Goal: Complete application form

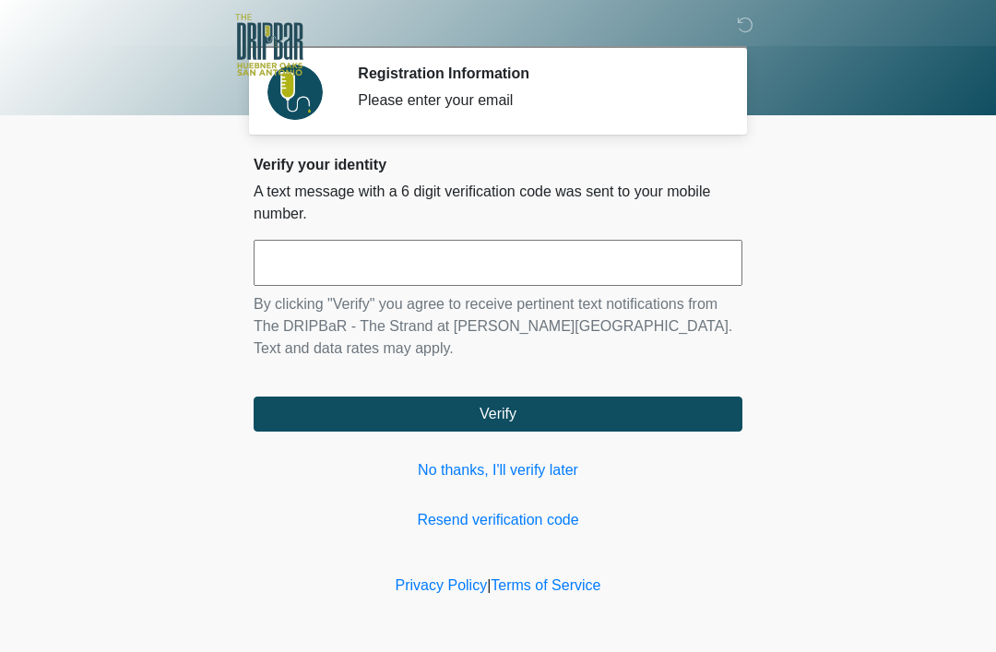
click at [506, 268] on input "text" at bounding box center [498, 263] width 489 height 46
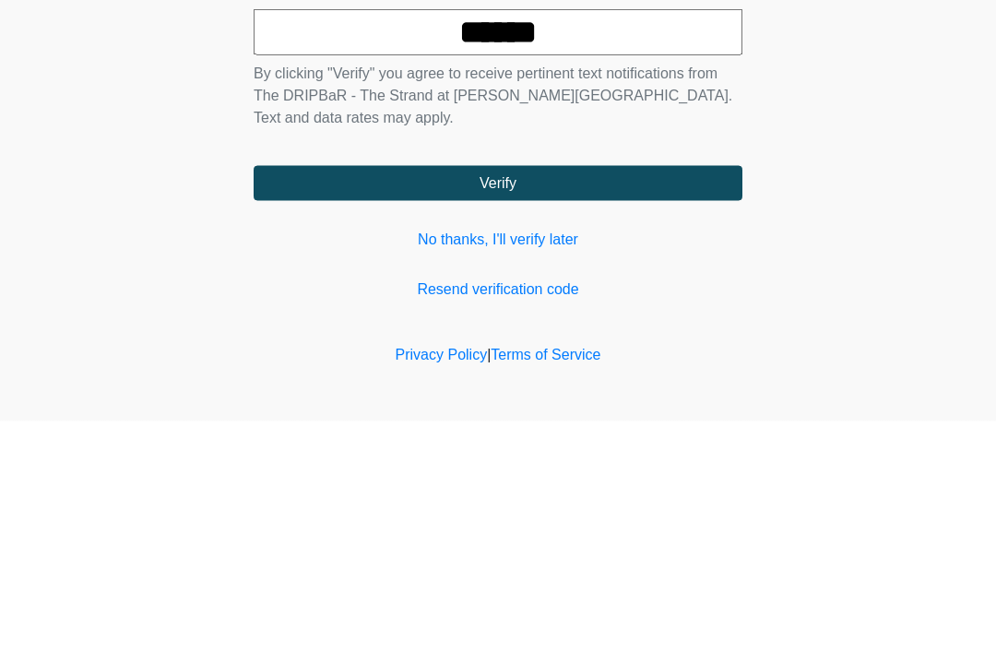
type input "******"
click at [668, 397] on button "Verify" at bounding box center [498, 414] width 489 height 35
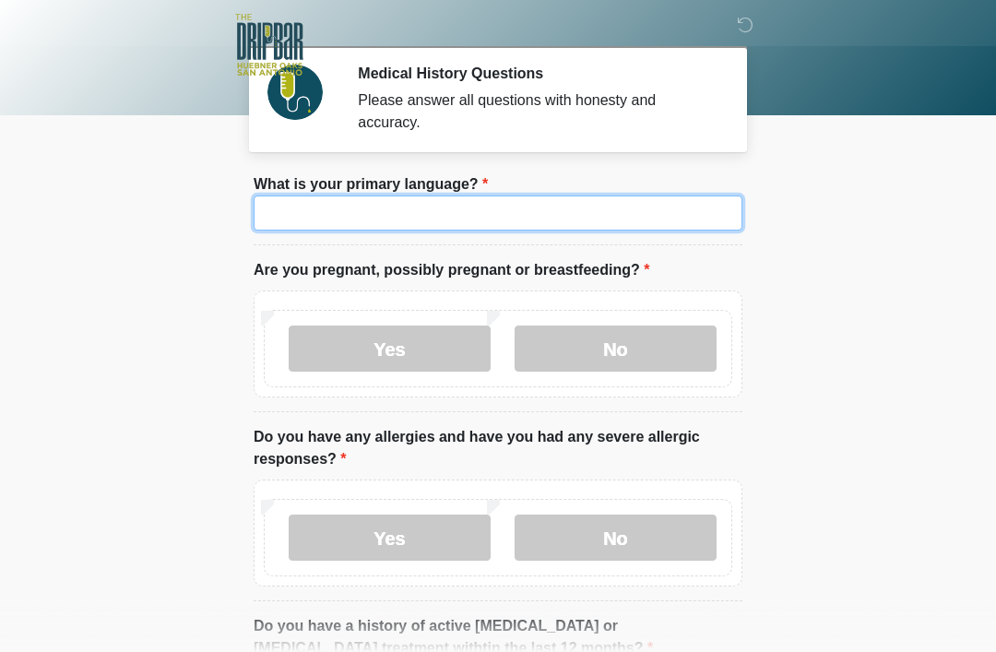
click at [609, 218] on input "What is your primary language?" at bounding box center [498, 213] width 489 height 35
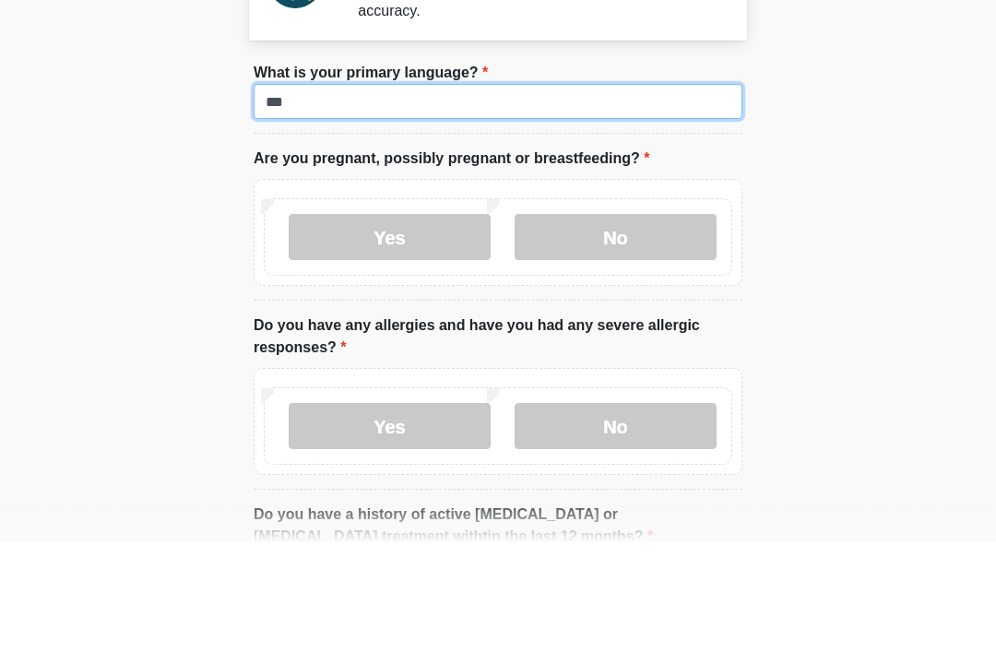
type input "***"
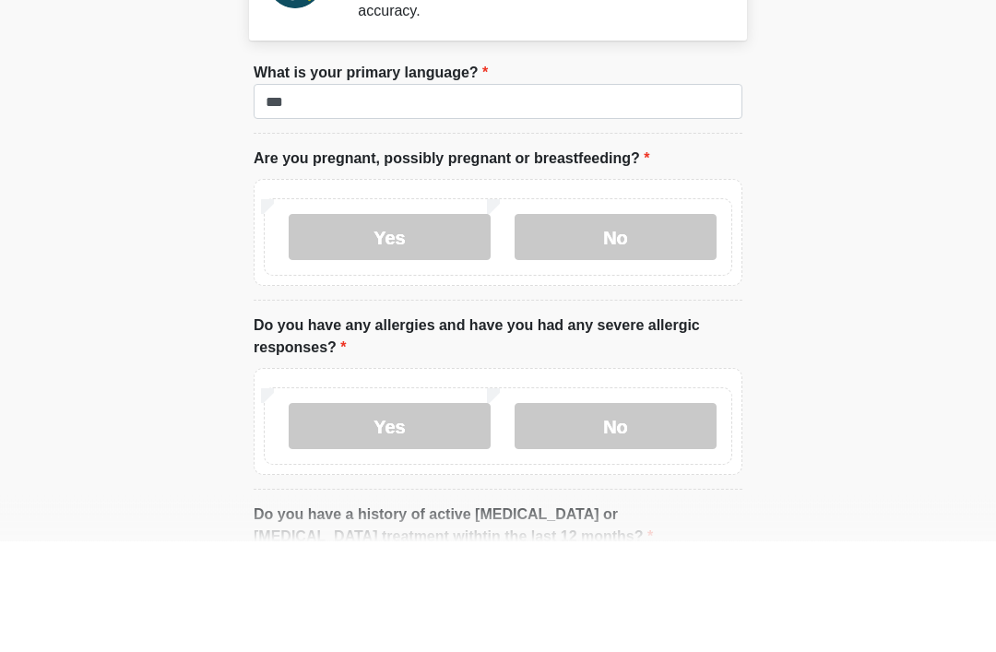
click at [633, 326] on label "No" at bounding box center [616, 349] width 202 height 46
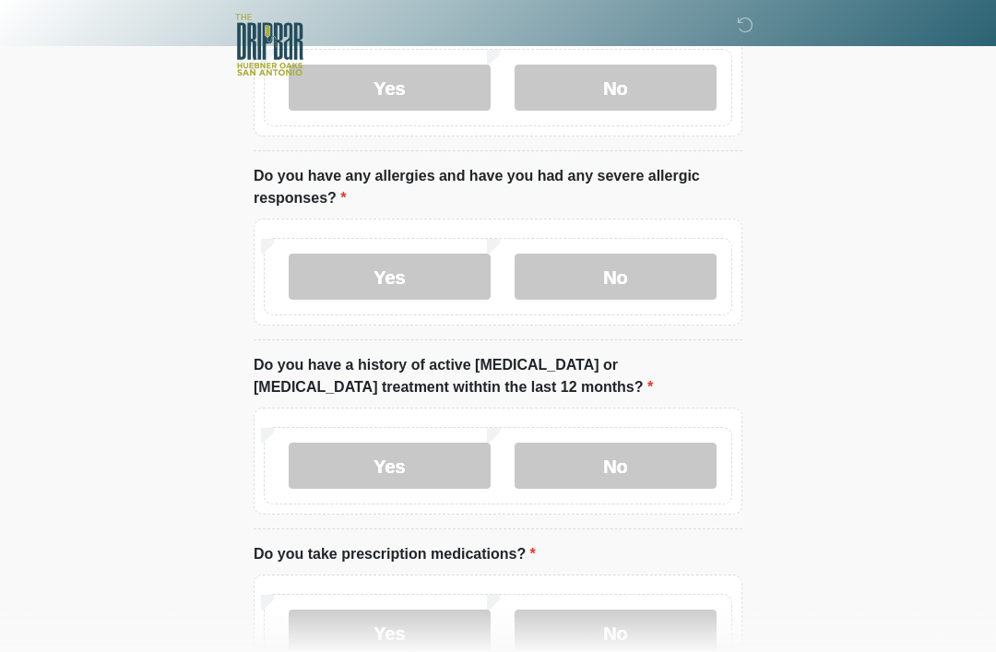
scroll to position [258, 0]
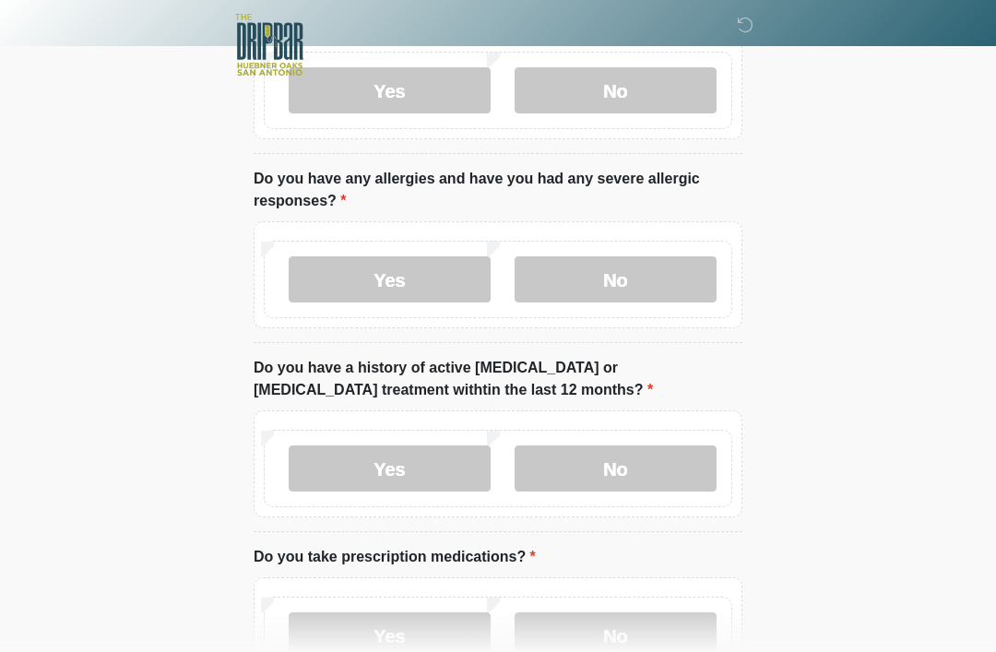
click at [634, 271] on label "No" at bounding box center [616, 279] width 202 height 46
click at [708, 480] on label "No" at bounding box center [616, 469] width 202 height 46
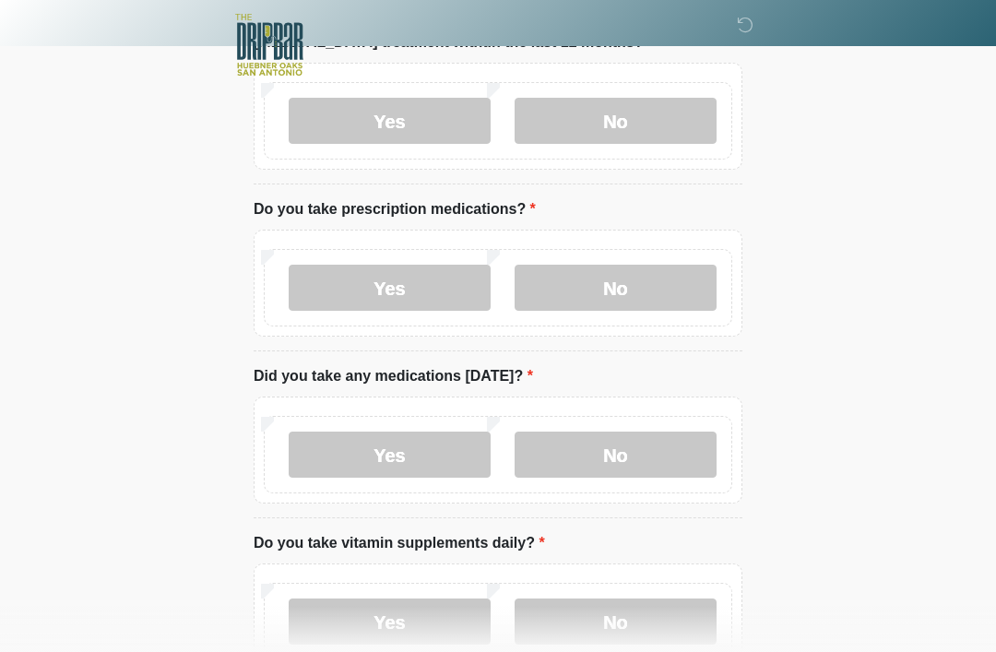
scroll to position [609, 0]
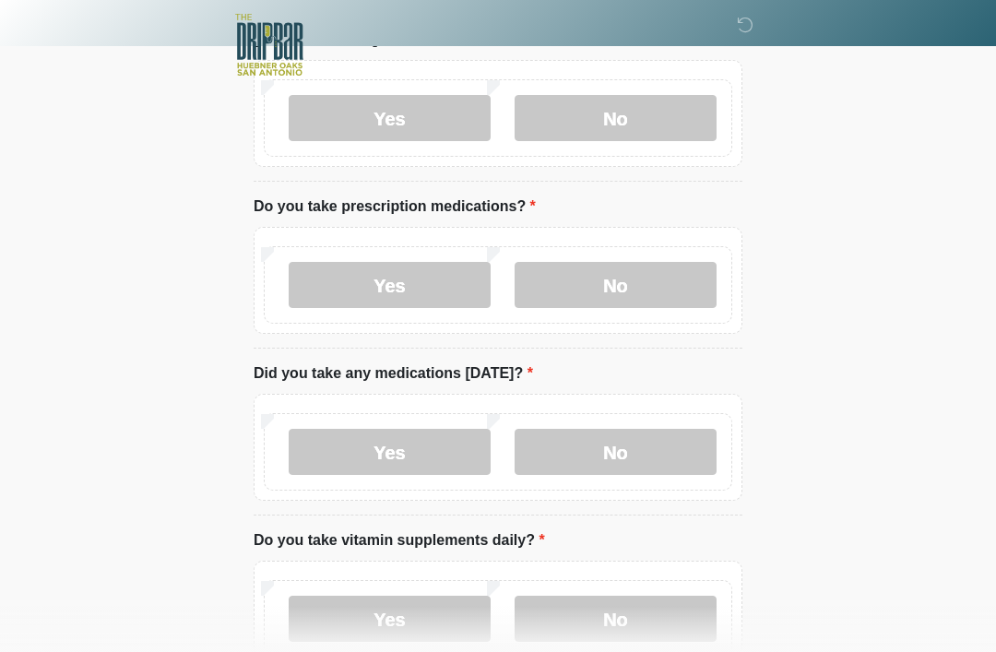
click at [653, 291] on label "No" at bounding box center [616, 285] width 202 height 46
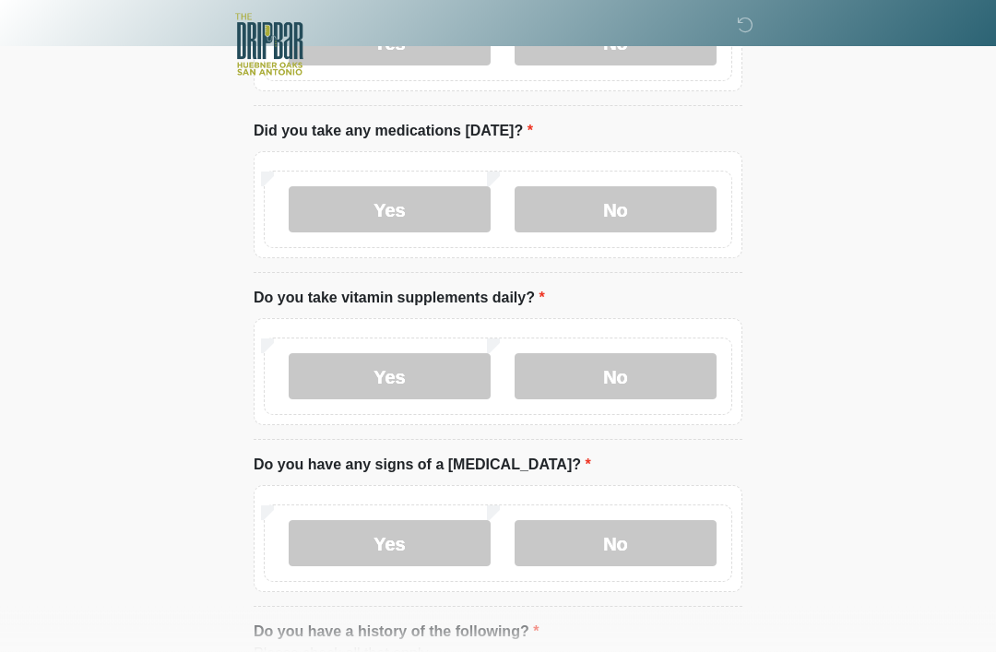
scroll to position [851, 0]
click at [663, 203] on label "No" at bounding box center [616, 210] width 202 height 46
click at [642, 386] on label "No" at bounding box center [616, 377] width 202 height 46
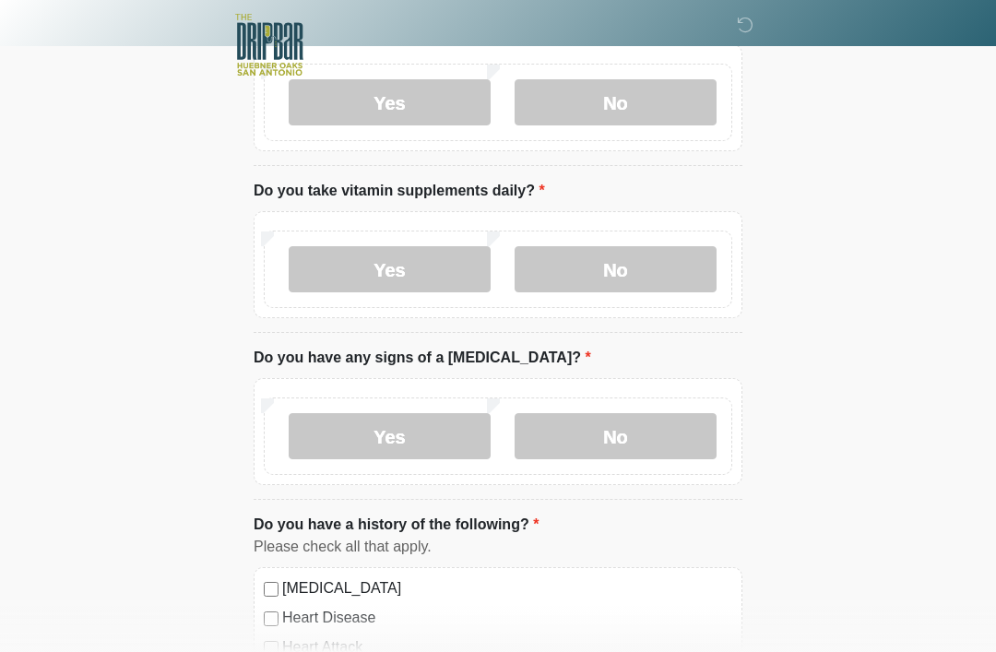
scroll to position [968, 0]
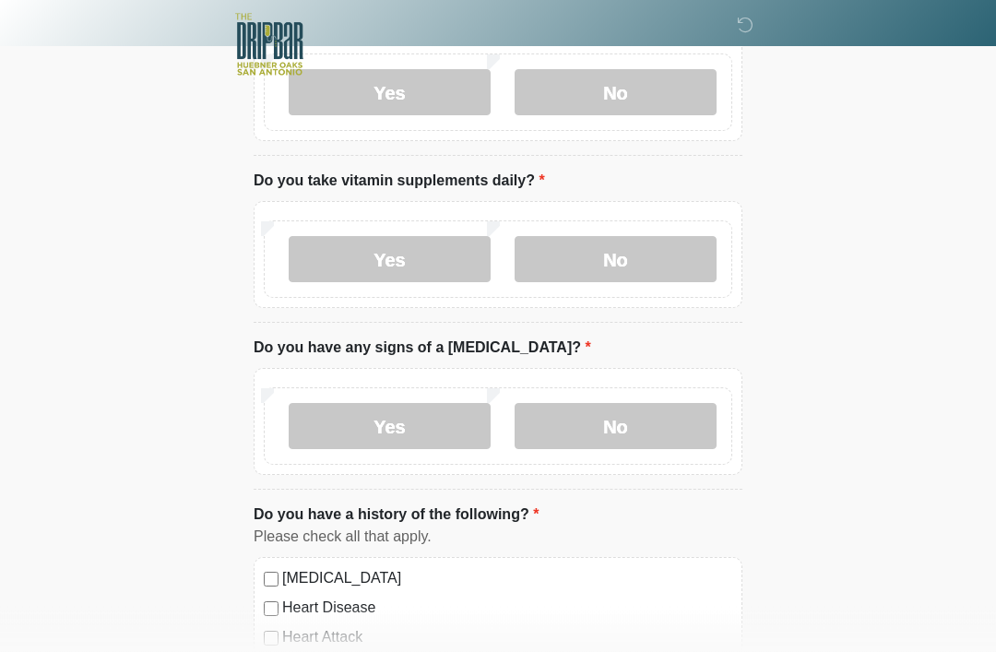
click at [428, 238] on label "Yes" at bounding box center [390, 260] width 202 height 46
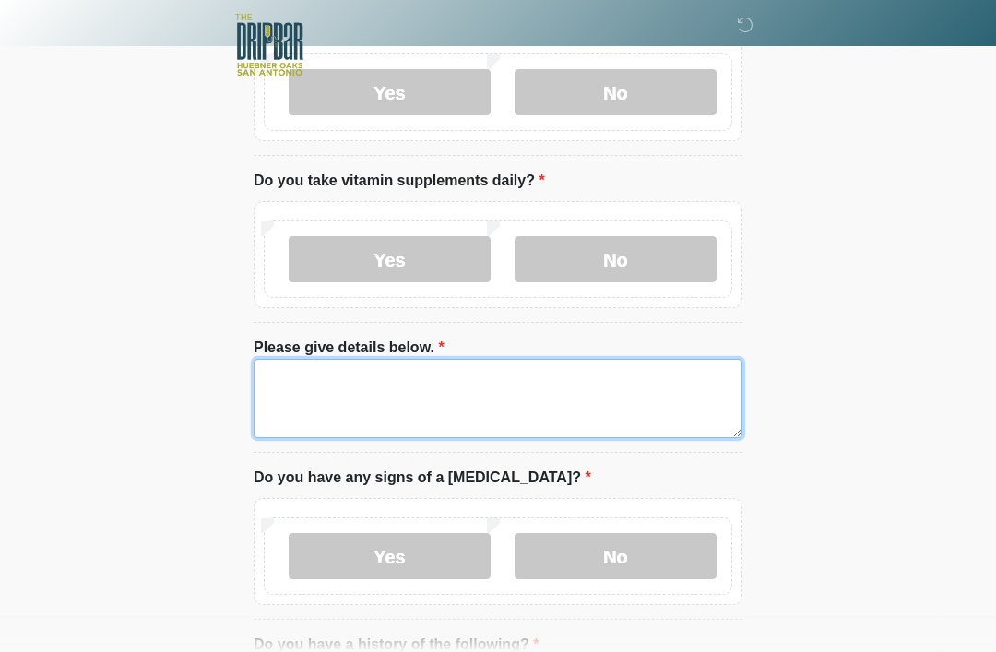
click at [471, 417] on textarea "Please give details below." at bounding box center [498, 398] width 489 height 79
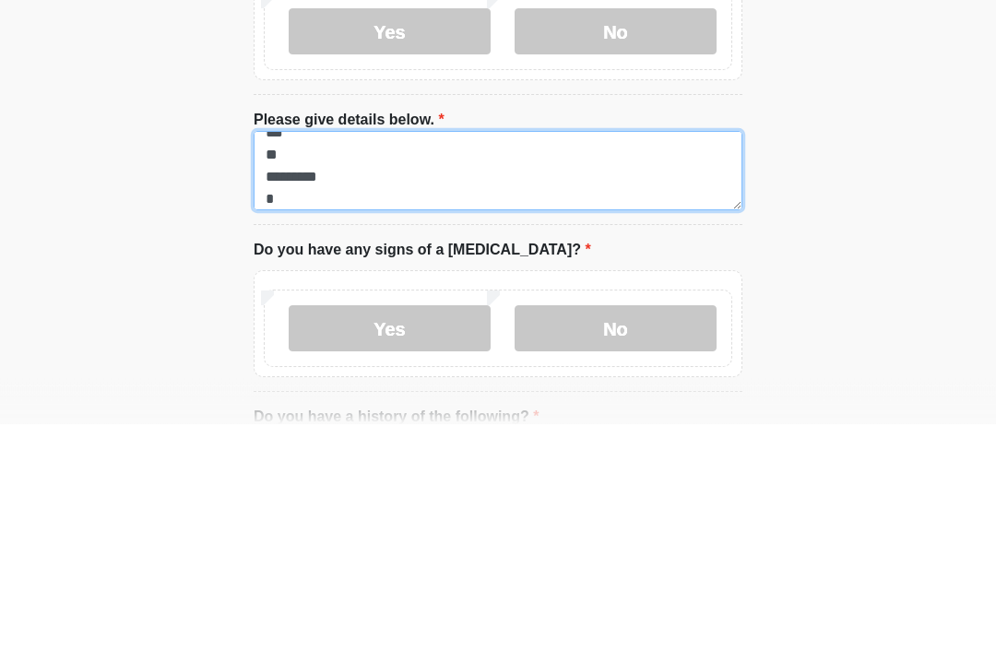
scroll to position [16, 0]
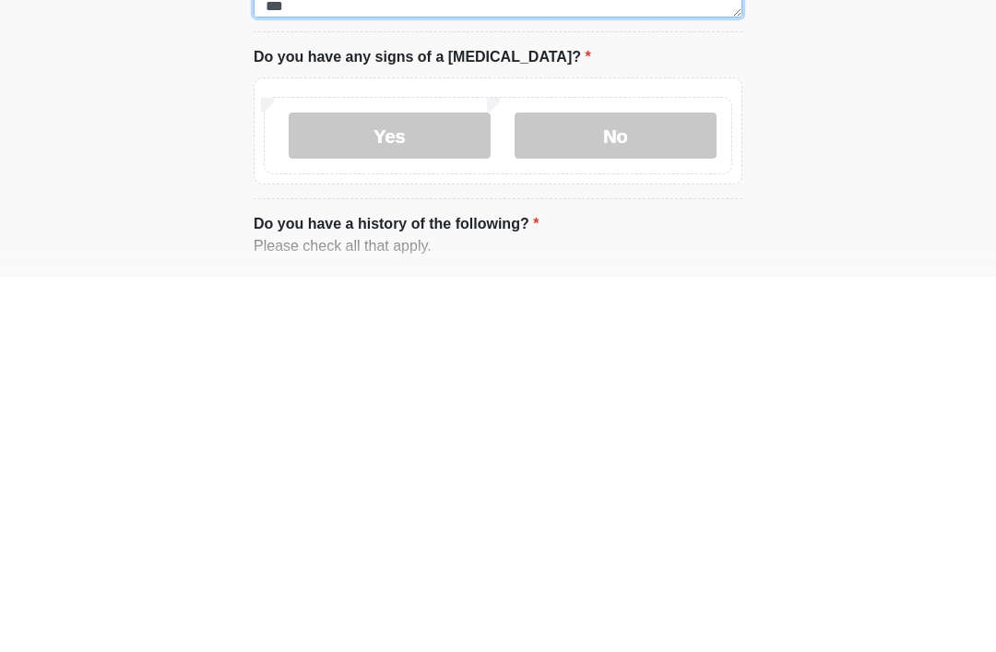
type textarea "*** ** ********* ***"
click at [634, 488] on label "No" at bounding box center [616, 511] width 202 height 46
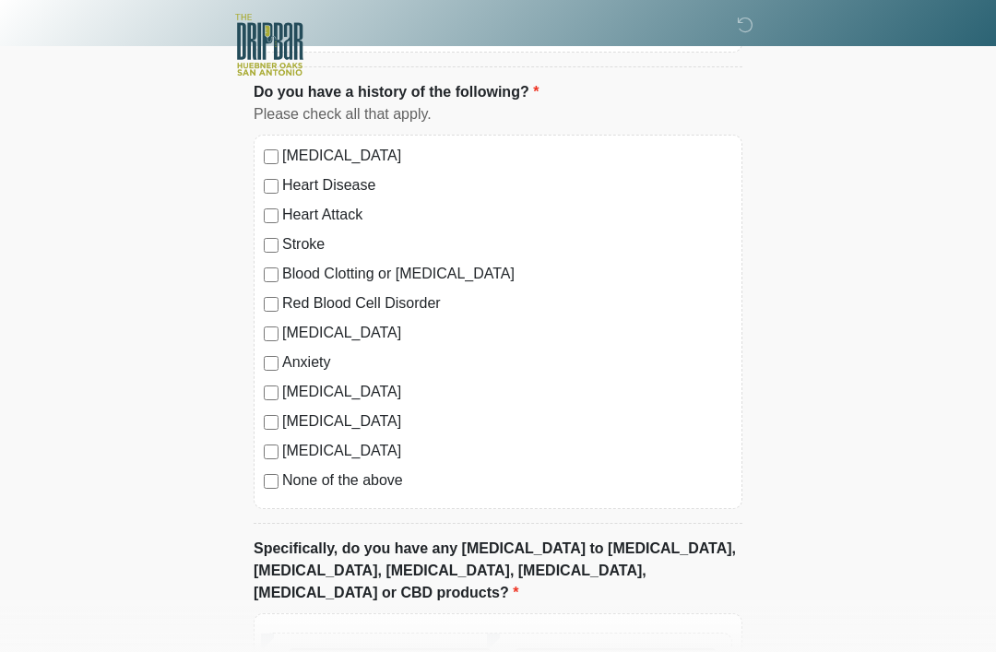
scroll to position [1520, 0]
click at [292, 472] on label "None of the above" at bounding box center [507, 481] width 450 height 22
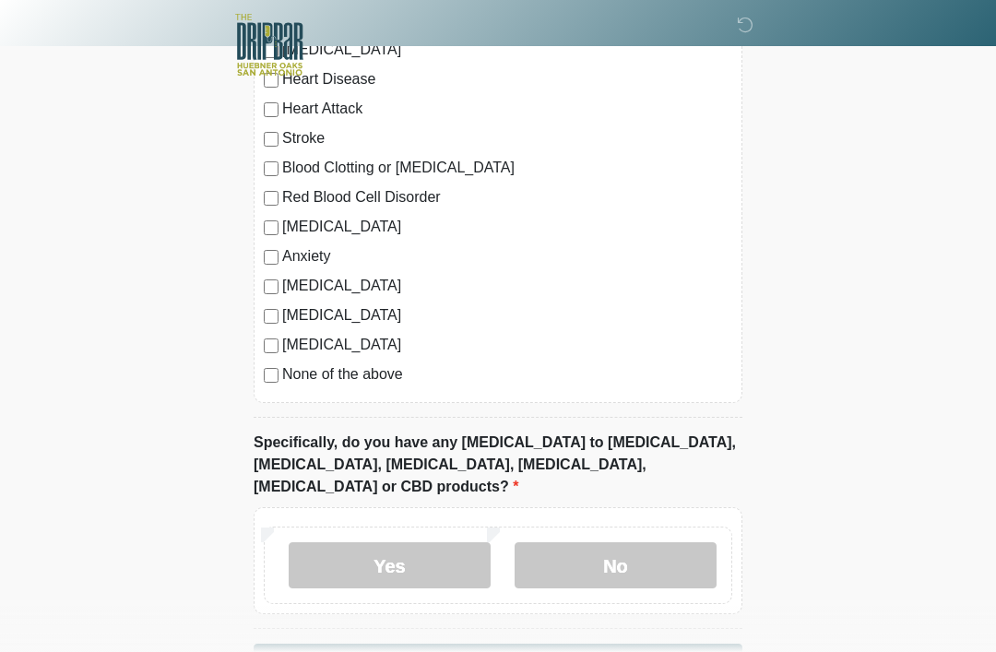
scroll to position [1630, 0]
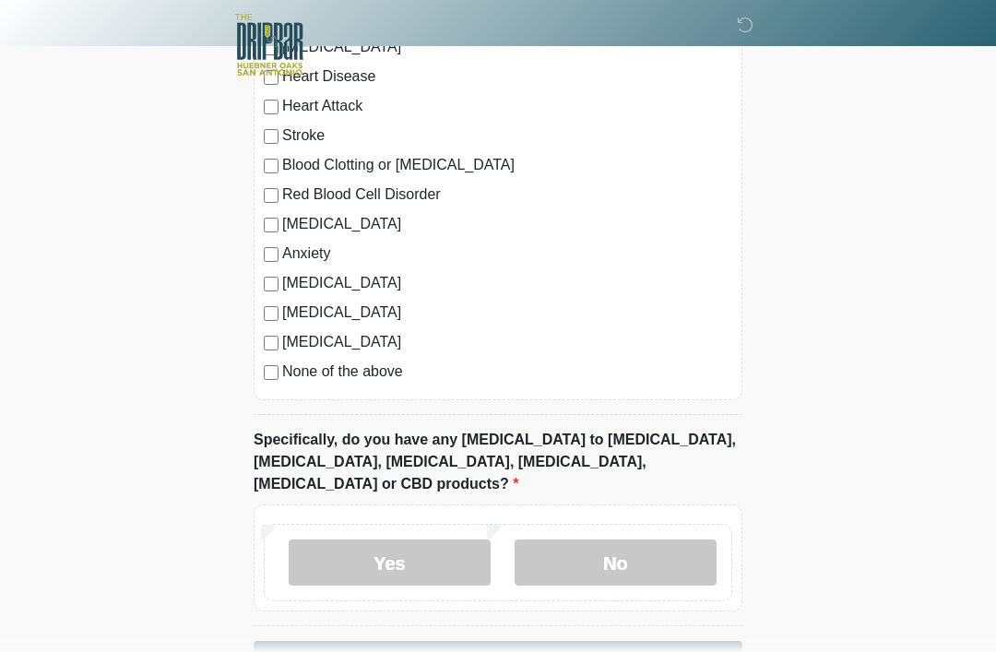
click at [610, 545] on label "No" at bounding box center [616, 563] width 202 height 46
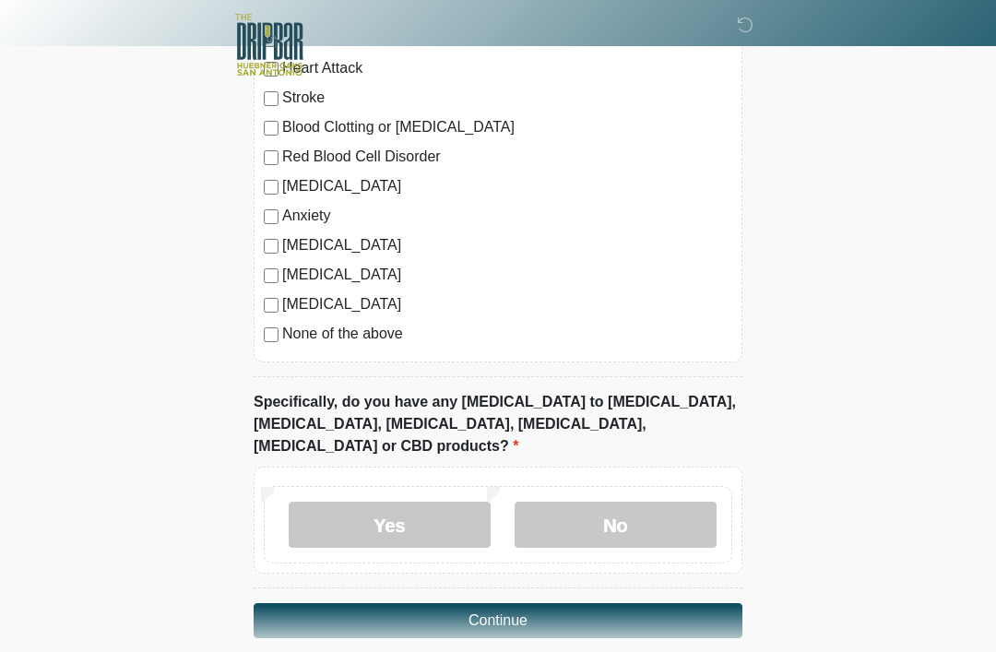
click at [632, 606] on button "Continue" at bounding box center [498, 620] width 489 height 35
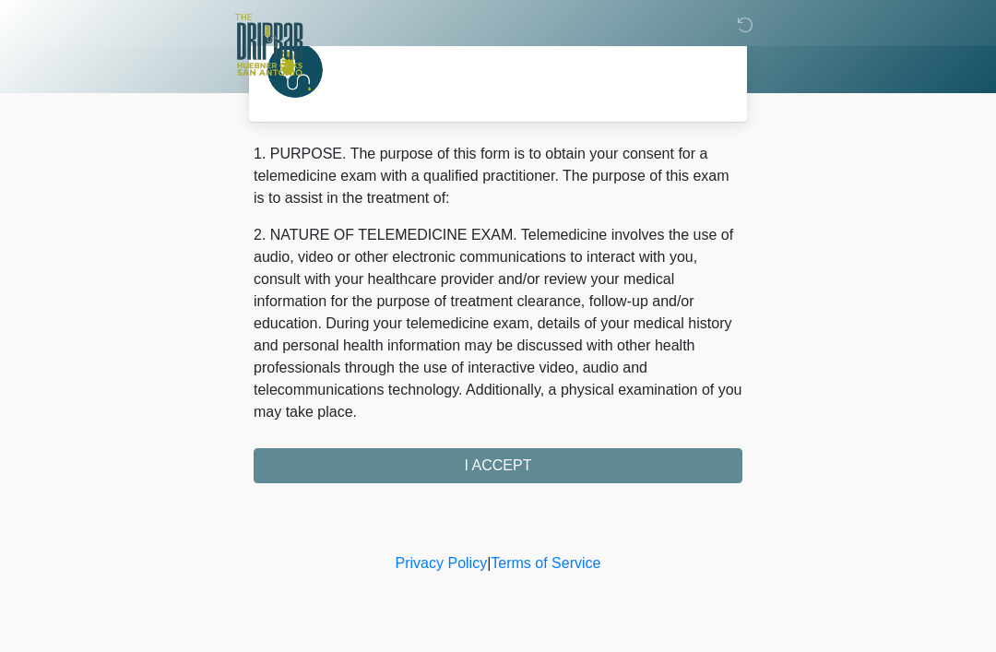
scroll to position [0, 0]
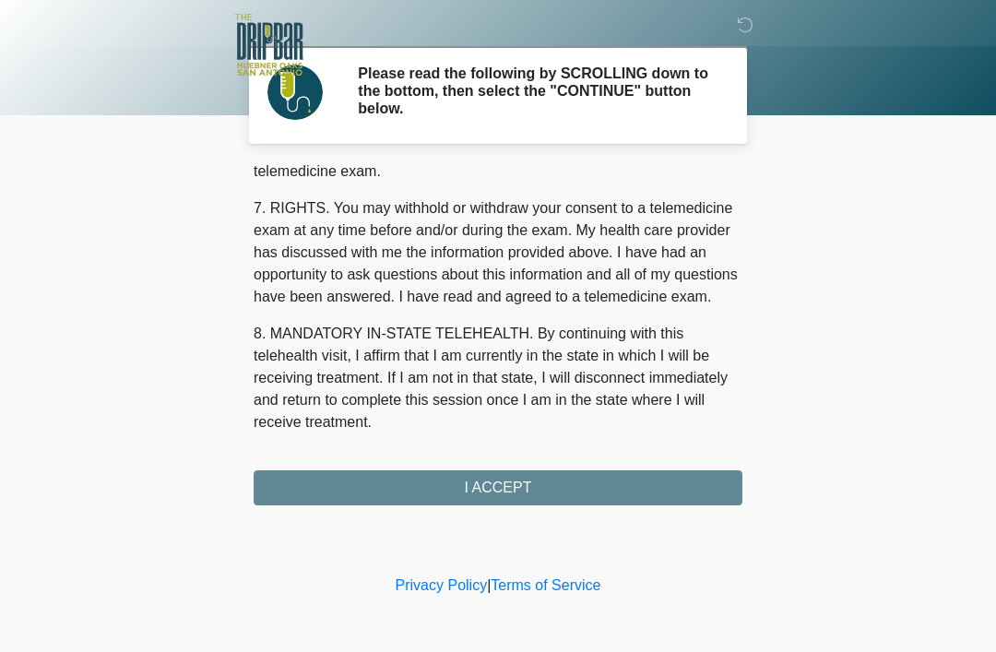
click at [545, 486] on div "1. PURPOSE. The purpose of this form is to obtain your consent for a telemedici…" at bounding box center [498, 335] width 489 height 340
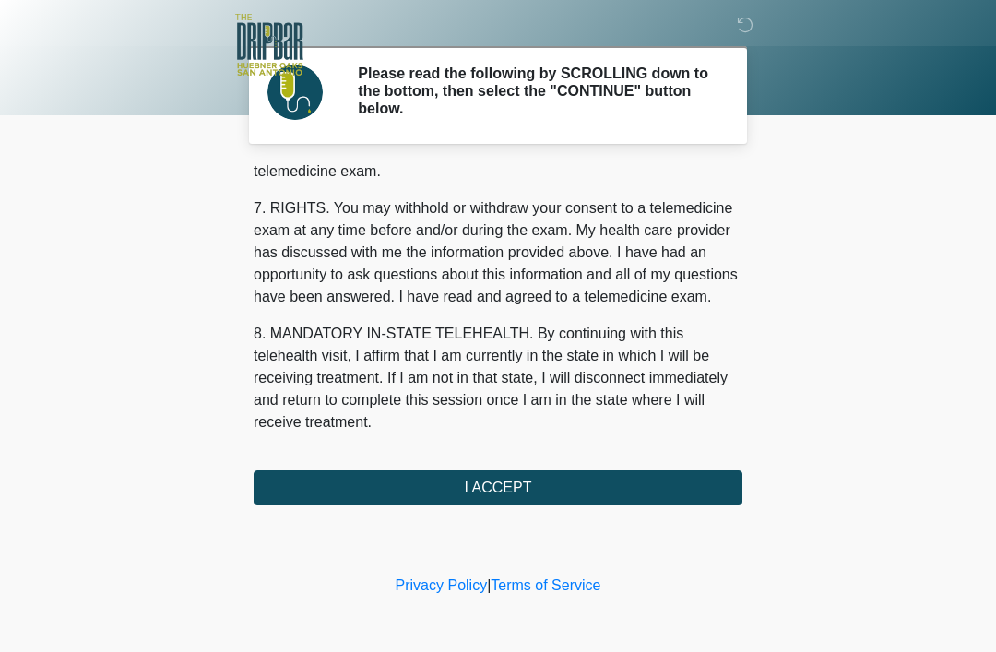
click at [619, 497] on button "I ACCEPT" at bounding box center [498, 487] width 489 height 35
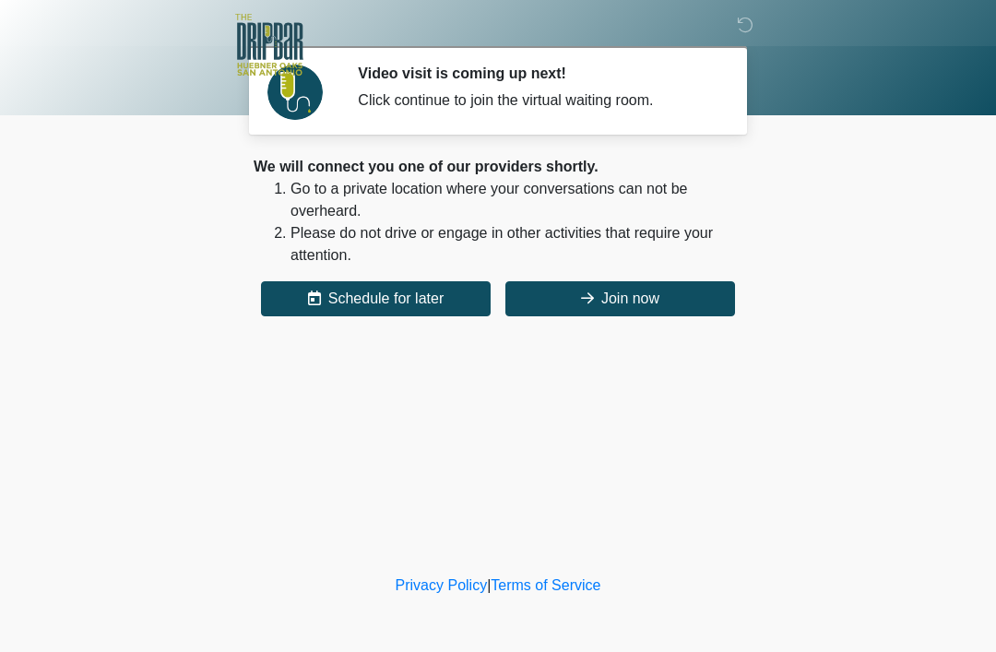
click at [650, 300] on button "Join now" at bounding box center [621, 298] width 230 height 35
